Goal: Navigation & Orientation: Find specific page/section

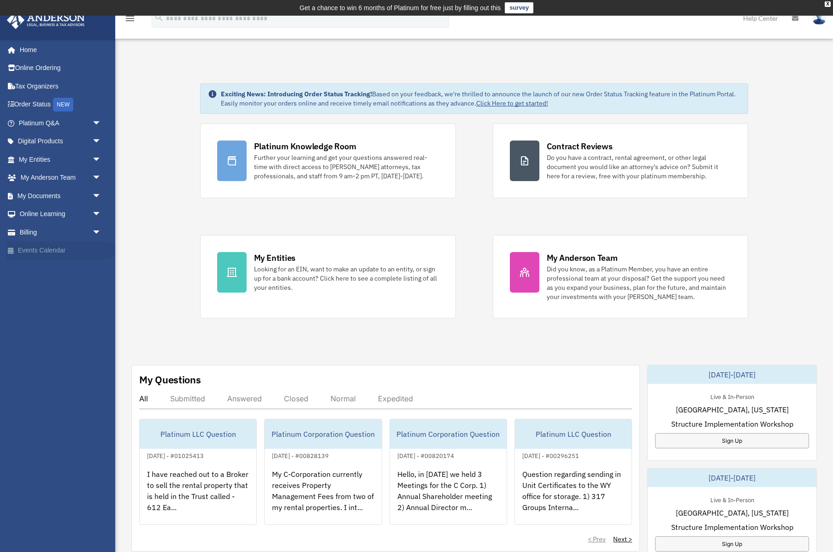
click at [45, 253] on link "Events Calendar" at bounding box center [60, 250] width 109 height 18
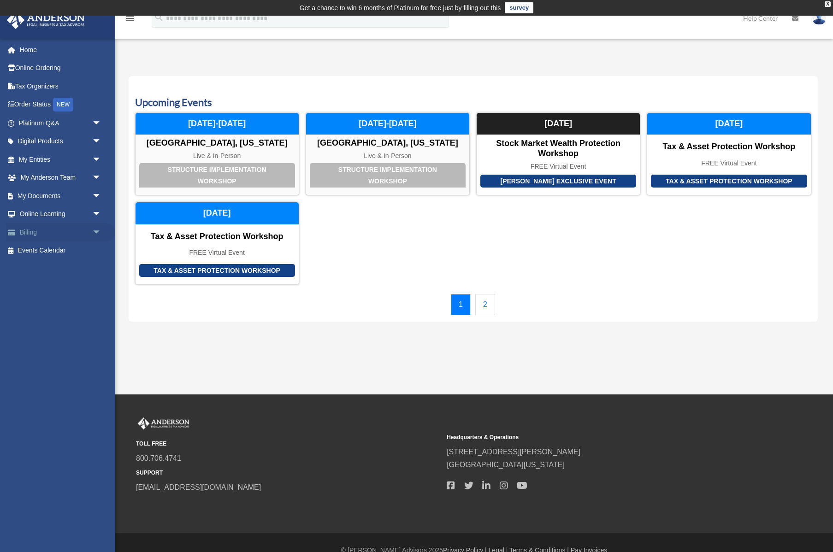
click at [98, 232] on span "arrow_drop_down" at bounding box center [101, 232] width 18 height 19
click at [56, 247] on link "$ Open Invoices" at bounding box center [64, 250] width 102 height 19
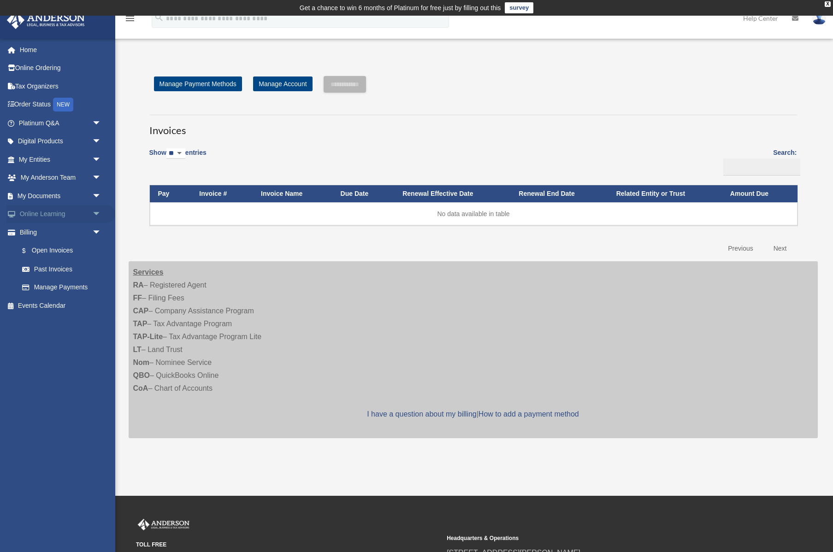
click at [47, 217] on link "Online Learning arrow_drop_down" at bounding box center [60, 214] width 109 height 18
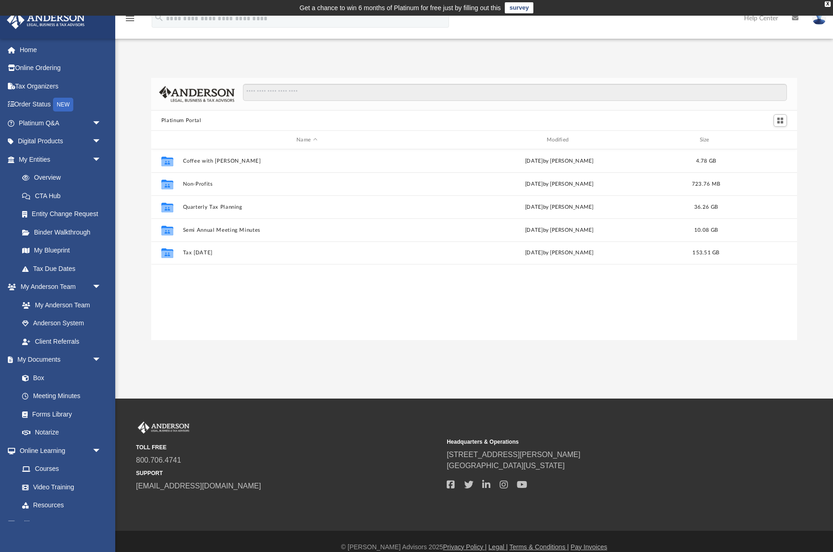
scroll to position [210, 646]
click at [54, 431] on link "Notarize" at bounding box center [64, 432] width 102 height 18
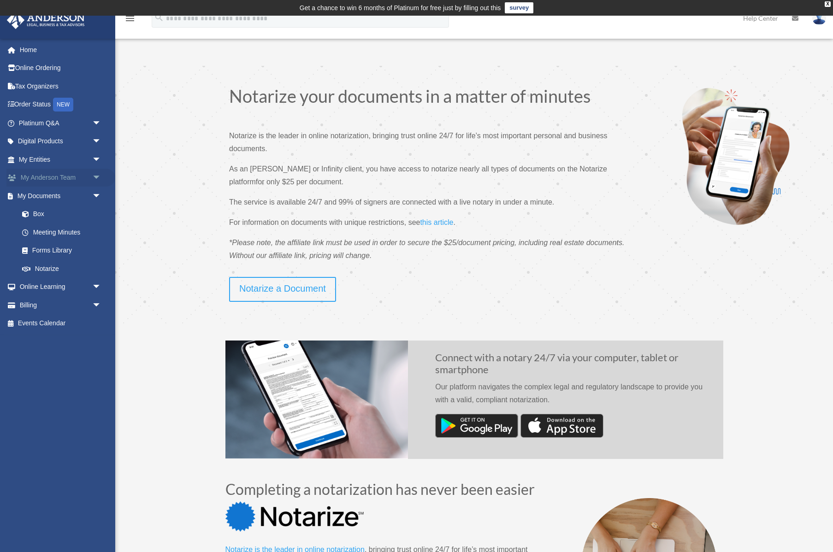
click at [98, 175] on span "arrow_drop_down" at bounding box center [101, 178] width 18 height 19
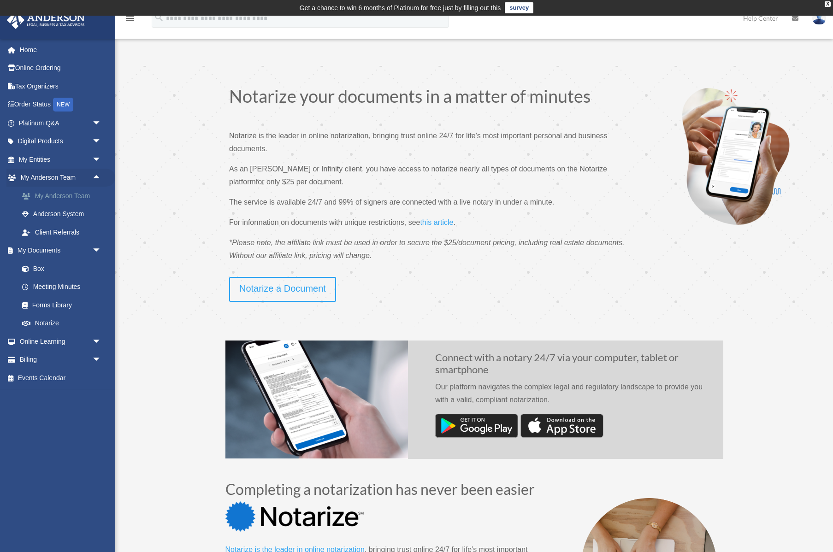
click at [53, 195] on link "My Anderson Team" at bounding box center [64, 196] width 102 height 18
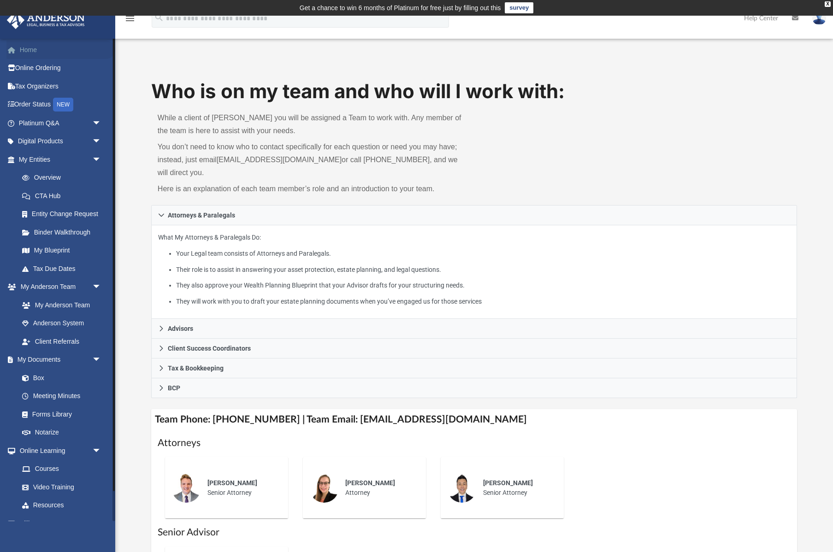
click at [35, 48] on link "Home" at bounding box center [60, 50] width 109 height 18
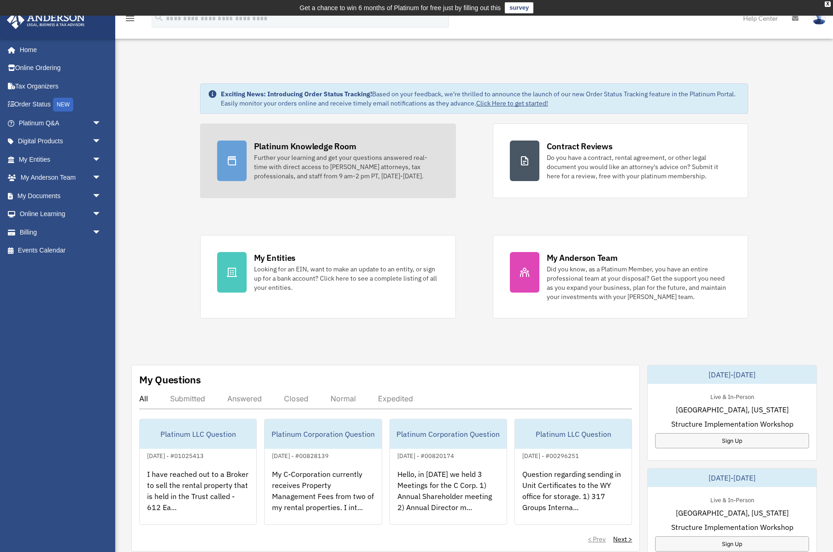
click at [273, 146] on div "Platinum Knowledge Room" at bounding box center [305, 147] width 102 height 12
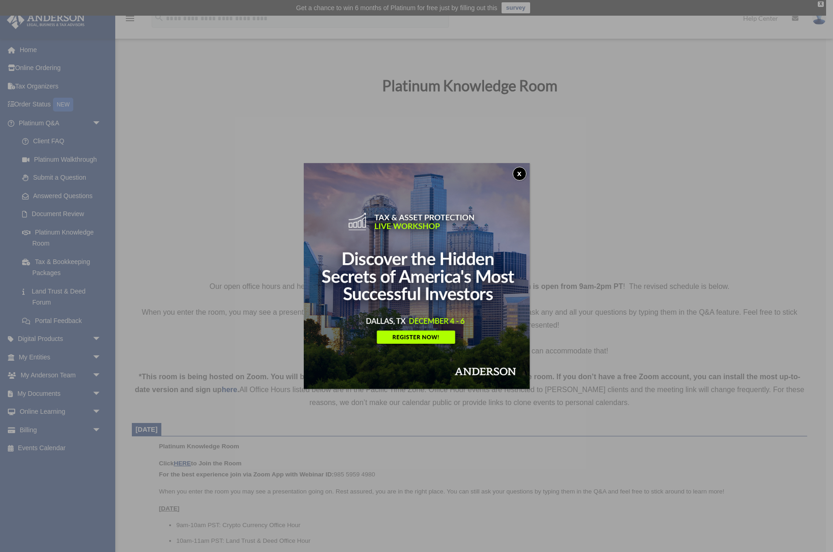
click at [519, 171] on button "x" at bounding box center [519, 174] width 14 height 14
